Goal: Use online tool/utility: Utilize a website feature to perform a specific function

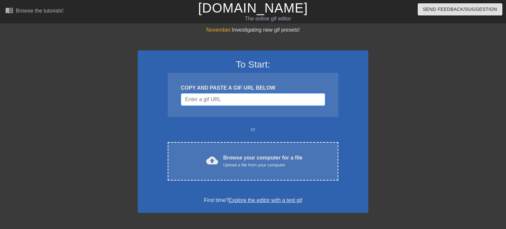
click at [216, 97] on input "Username" at bounding box center [253, 99] width 144 height 13
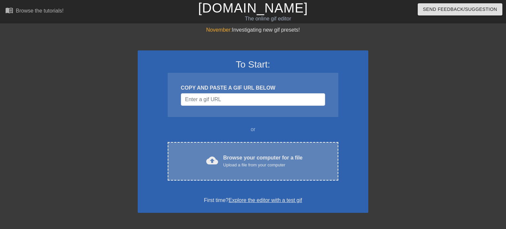
click at [240, 162] on div "Upload a file from your computer" at bounding box center [262, 165] width 79 height 7
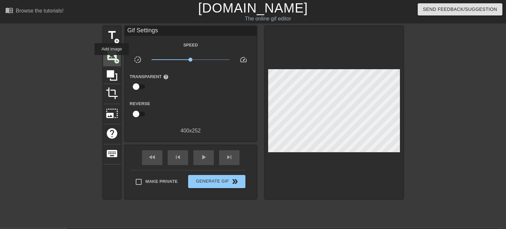
click at [112, 60] on span "image" at bounding box center [112, 55] width 13 height 13
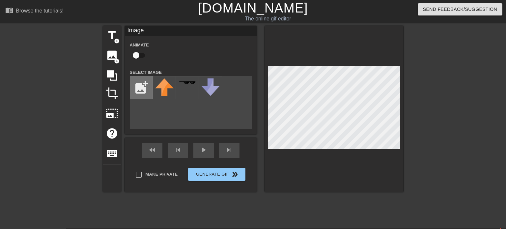
click at [136, 95] on input "file" at bounding box center [141, 87] width 22 height 22
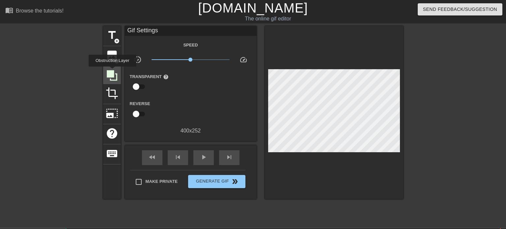
click at [112, 71] on icon at bounding box center [112, 75] width 11 height 11
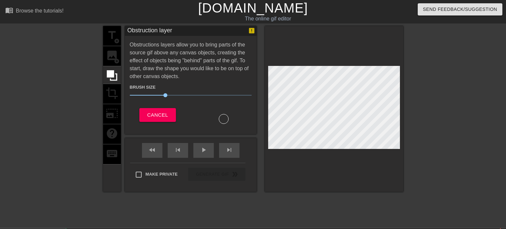
click at [117, 61] on div "title add_circle image add_circle crop photo_size_select_large help keyboard" at bounding box center [112, 109] width 18 height 166
click at [167, 118] on span "Cancel" at bounding box center [157, 115] width 21 height 9
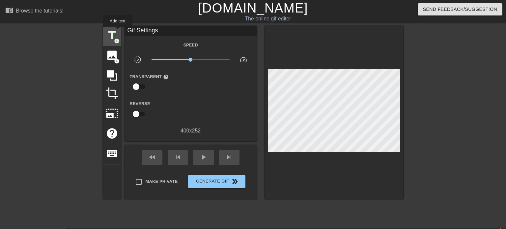
click at [118, 32] on span "title" at bounding box center [112, 35] width 13 height 13
click at [106, 58] on span "image" at bounding box center [112, 55] width 13 height 13
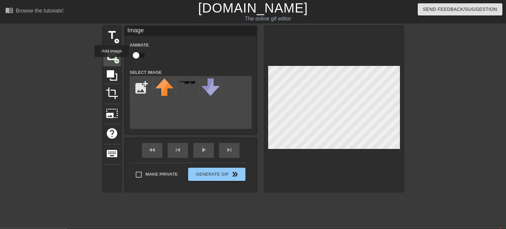
click at [112, 62] on div "image add_circle" at bounding box center [112, 56] width 18 height 20
click at [193, 92] on div at bounding box center [187, 87] width 23 height 23
click at [358, 152] on div at bounding box center [334, 109] width 138 height 166
click at [311, 189] on div at bounding box center [334, 109] width 138 height 166
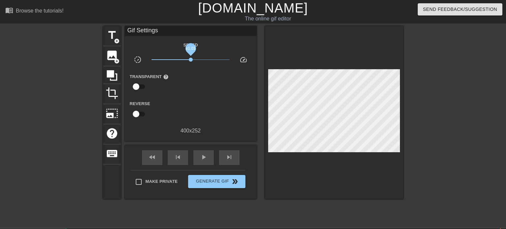
click at [191, 60] on span "x1.01" at bounding box center [191, 60] width 4 height 4
click at [201, 160] on span "play_arrow" at bounding box center [204, 157] width 8 height 8
click at [201, 160] on span "pause" at bounding box center [204, 157] width 8 height 8
click at [201, 160] on span "play_arrow" at bounding box center [204, 157] width 8 height 8
click at [201, 160] on span "pause" at bounding box center [204, 157] width 8 height 8
